Goal: Subscribe to service/newsletter

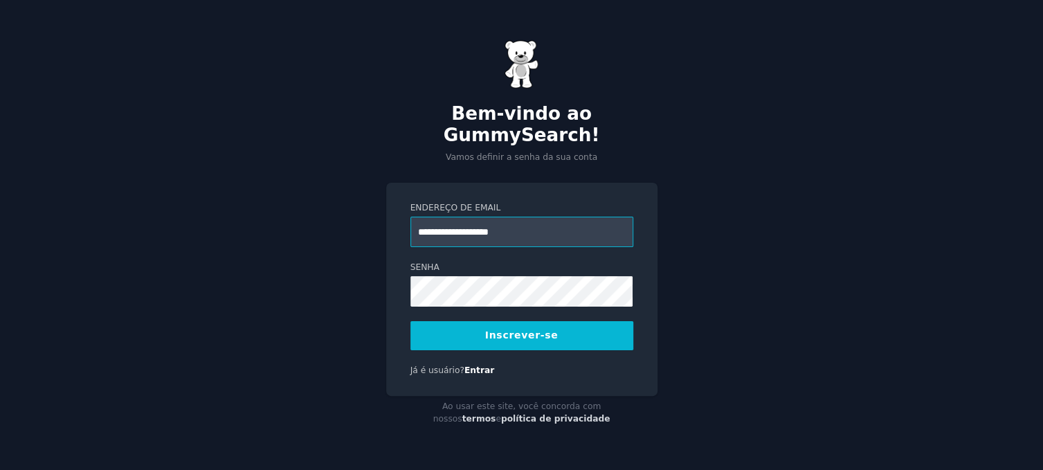
type input "**********"
click at [543, 331] on button "Inscrever-se" at bounding box center [522, 335] width 223 height 29
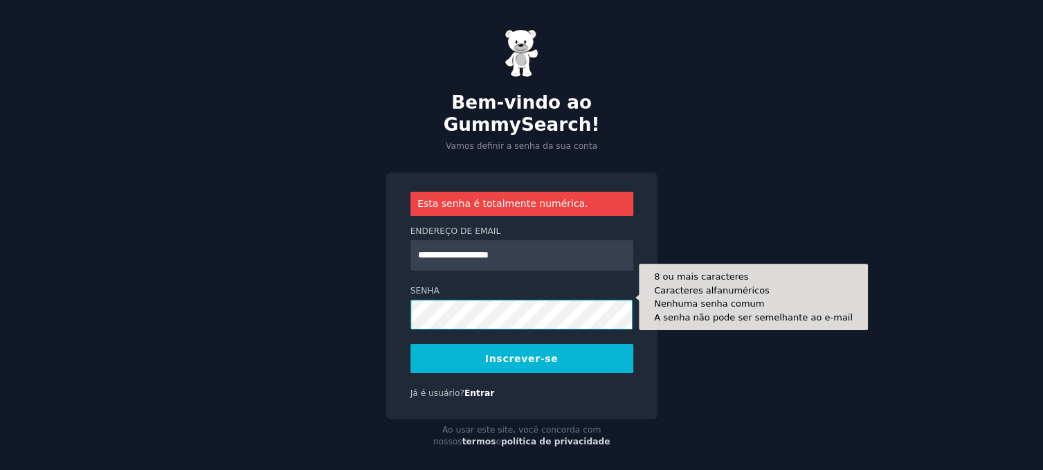
click at [332, 289] on div "**********" at bounding box center [521, 241] width 1043 height 483
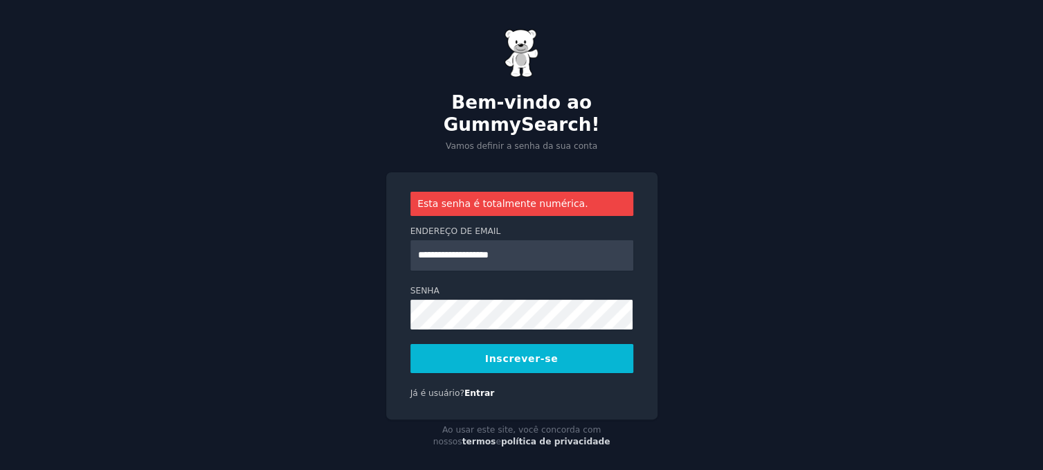
click at [491, 349] on button "Inscrever-se" at bounding box center [522, 358] width 223 height 29
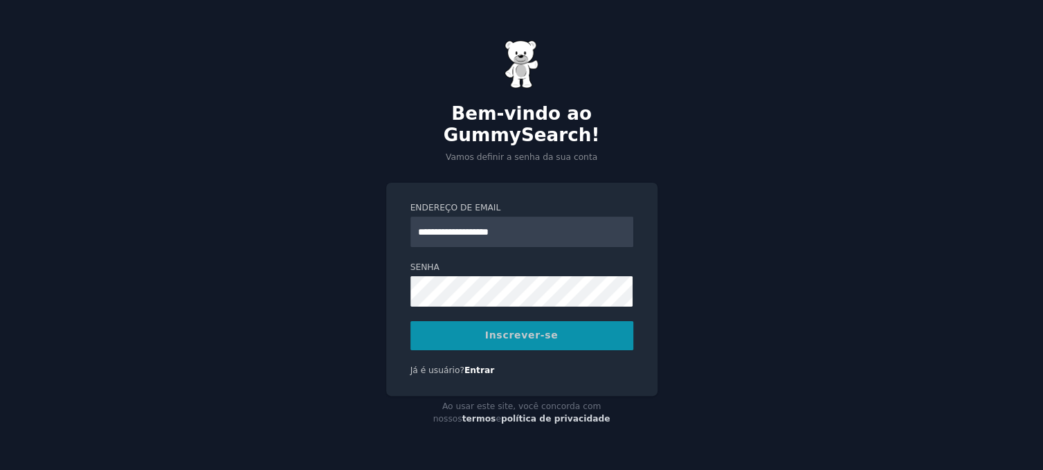
click at [520, 326] on div "Inscrever-se" at bounding box center [522, 335] width 223 height 29
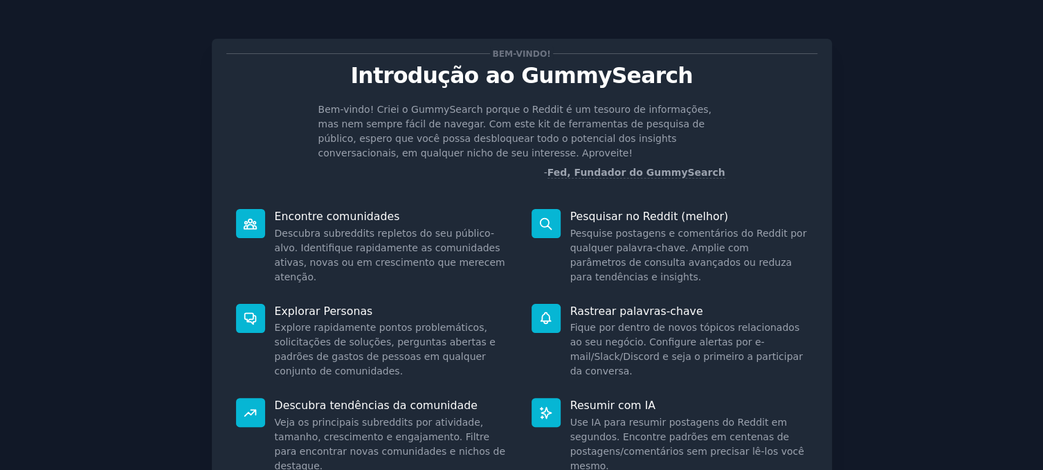
click at [75, 289] on div "Bem-vindo! Introdução ao GummySearch Bem-vindo! Criei o GummySearch porque o Re…" at bounding box center [521, 299] width 1005 height 561
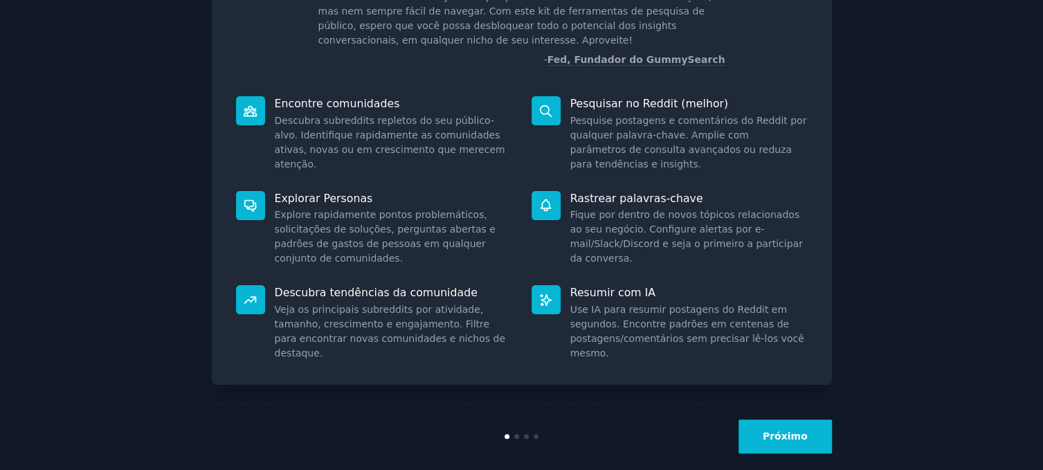
scroll to position [129, 0]
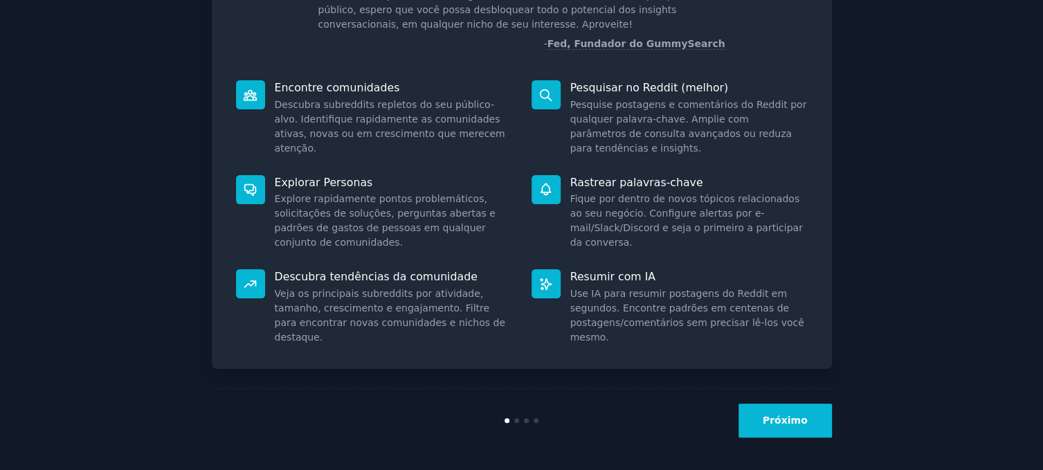
click at [792, 424] on font "Próximo" at bounding box center [785, 420] width 45 height 11
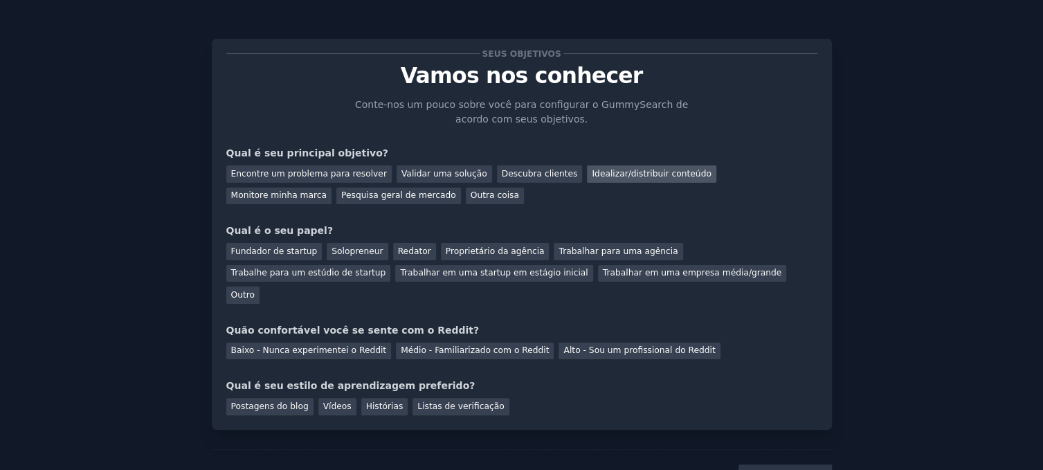
click at [592, 177] on font "Idealizar/distribuir conteúdo" at bounding box center [651, 174] width 119 height 10
click at [255, 290] on font "Outro" at bounding box center [243, 295] width 24 height 10
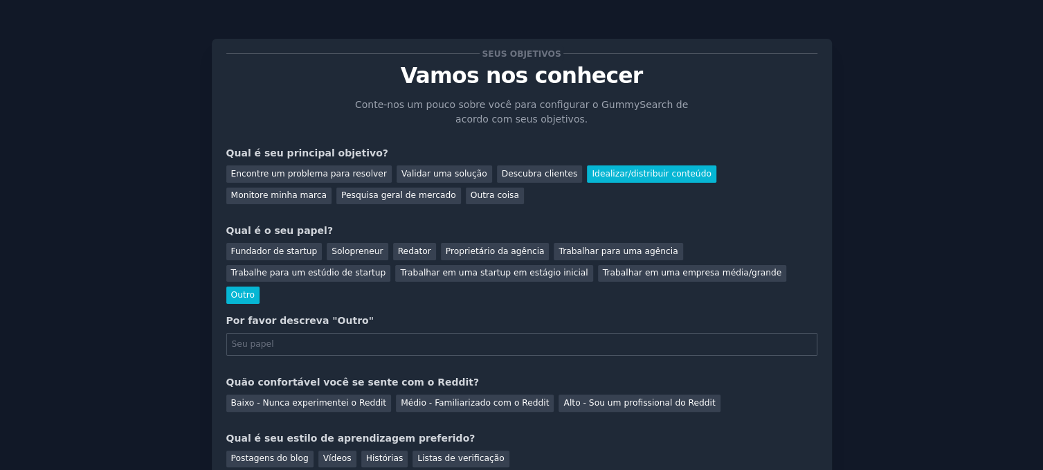
click at [255, 290] on font "Outro" at bounding box center [243, 295] width 24 height 10
click at [398, 251] on font "Redator" at bounding box center [414, 251] width 33 height 10
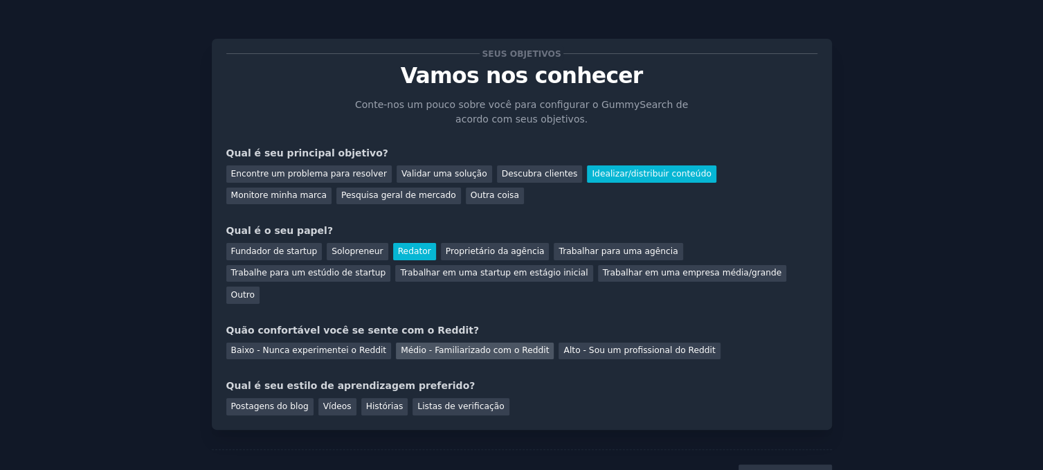
click at [485, 345] on font "Médio - Familiarizado com o Reddit" at bounding box center [475, 350] width 148 height 10
click at [273, 402] on font "Postagens do blog" at bounding box center [270, 407] width 78 height 10
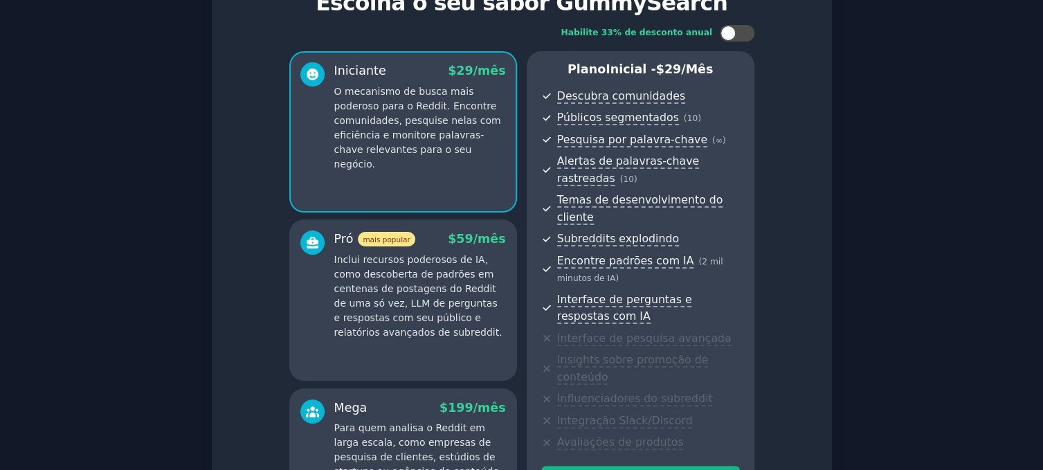
scroll to position [69, 0]
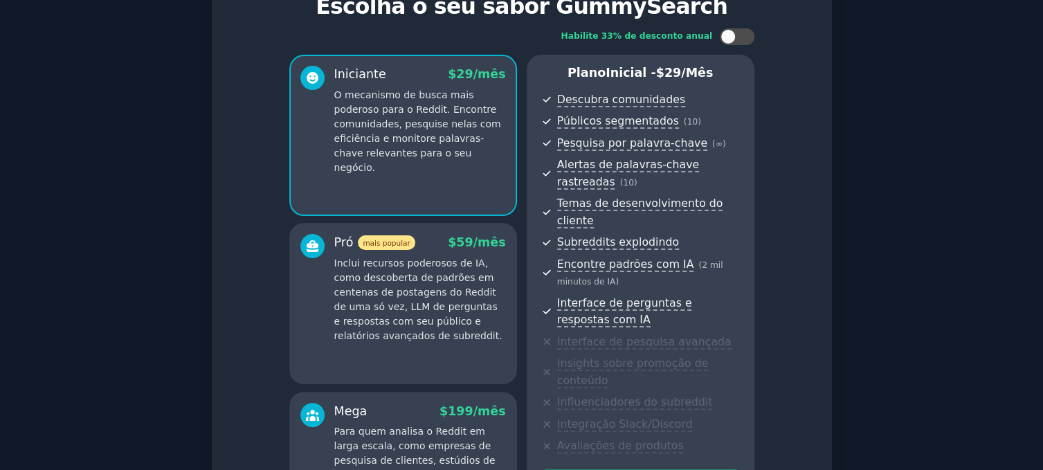
click at [464, 332] on p "Inclui recursos poderosos de IA, como descoberta de padrões em centenas de post…" at bounding box center [420, 299] width 172 height 87
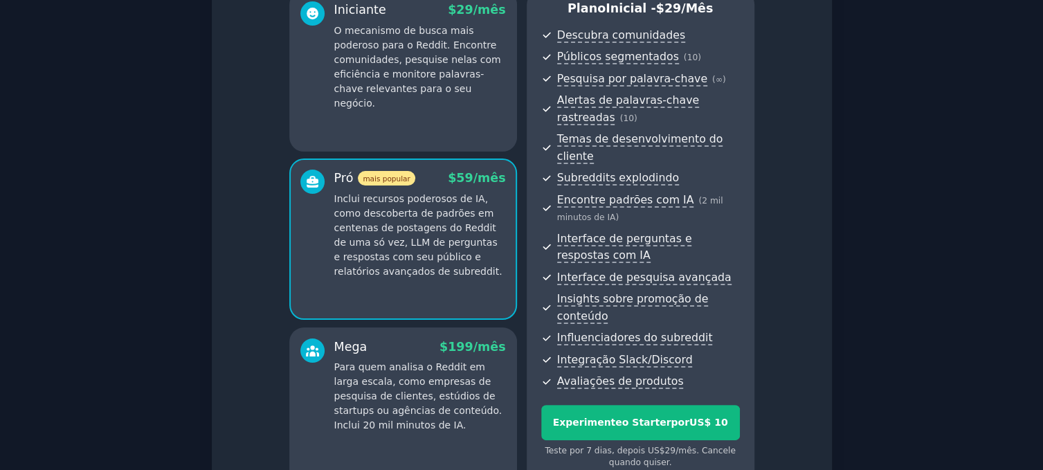
scroll to position [138, 0]
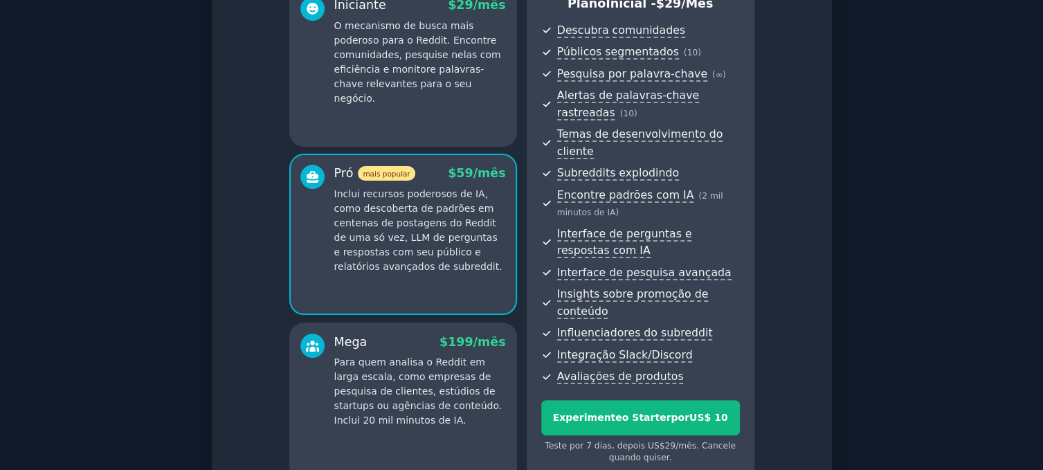
click at [461, 335] on font "199" at bounding box center [461, 342] width 26 height 14
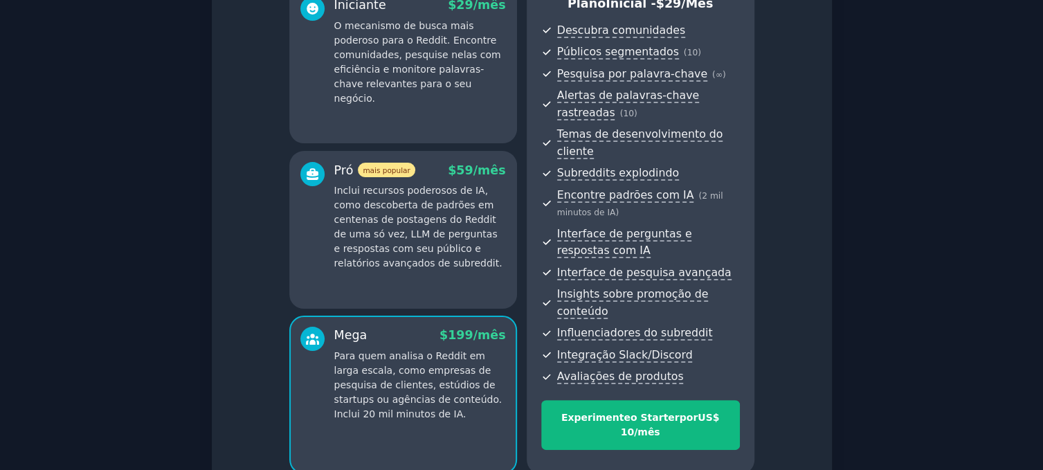
click at [430, 221] on font "Inclui recursos poderosos de IA, como descoberta de padrões em centenas de post…" at bounding box center [418, 227] width 168 height 84
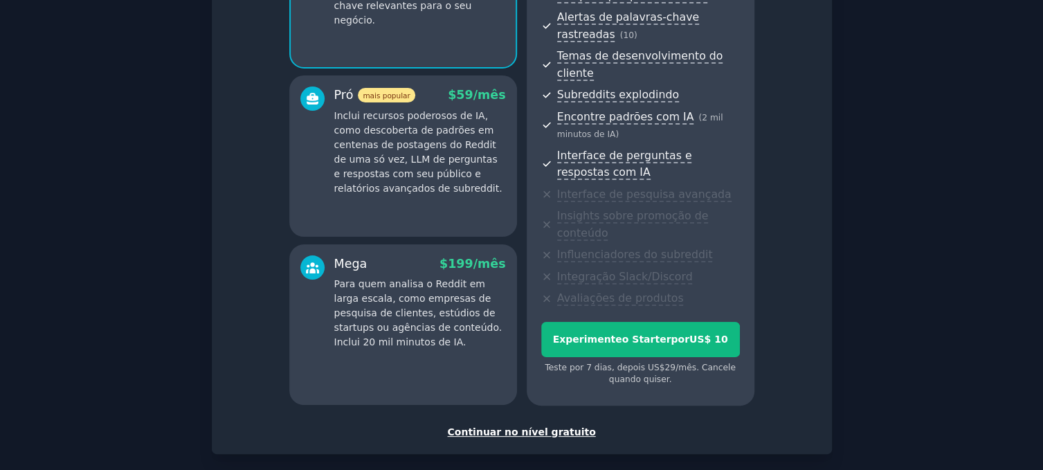
scroll to position [265, 0]
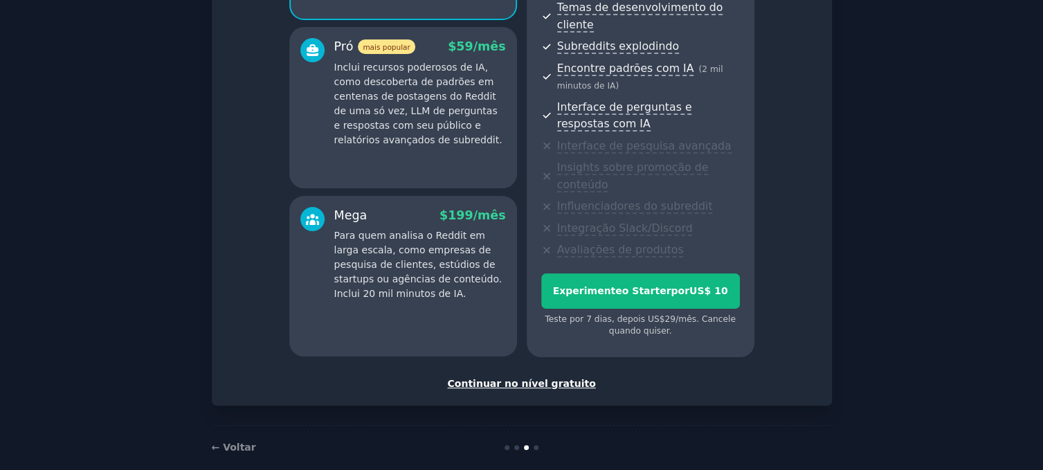
click at [474, 378] on font "Continuar no nível gratuito" at bounding box center [521, 383] width 148 height 11
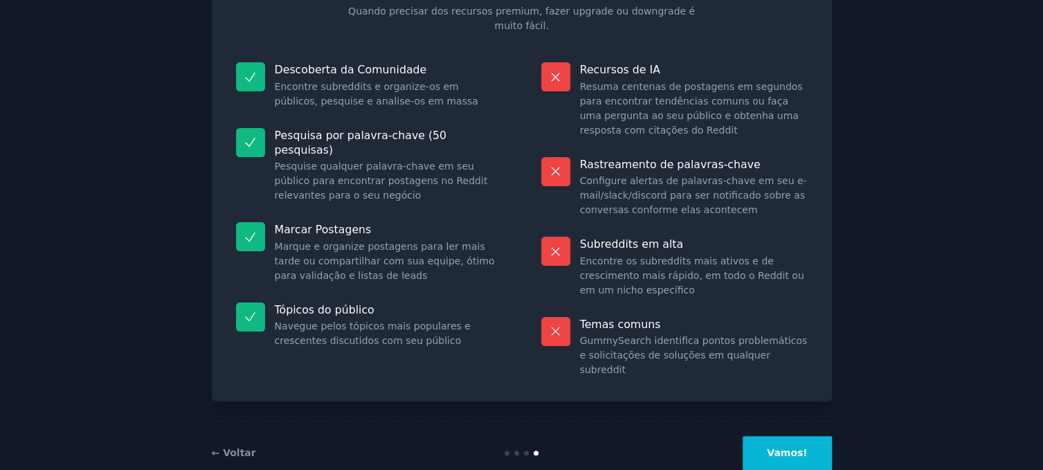
scroll to position [126, 0]
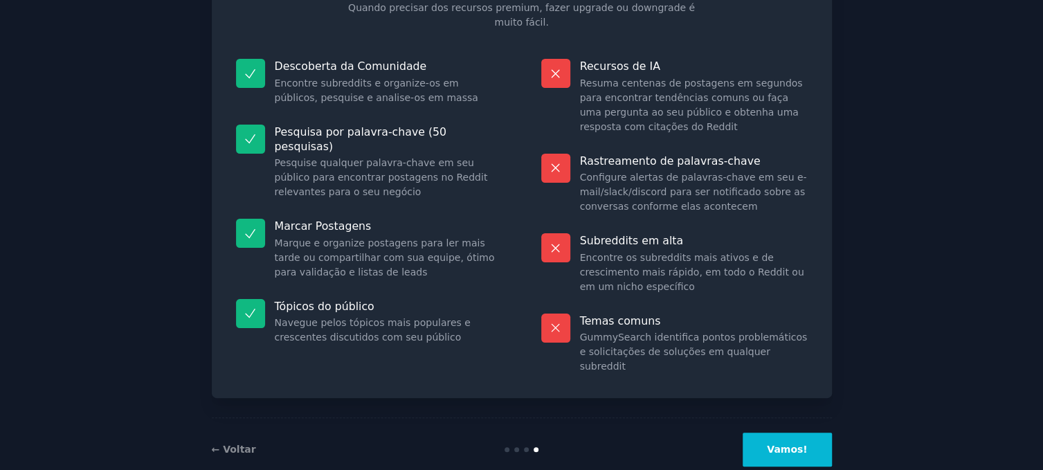
click at [784, 444] on font "Vamos!" at bounding box center [787, 449] width 40 height 11
